Goal: Transaction & Acquisition: Purchase product/service

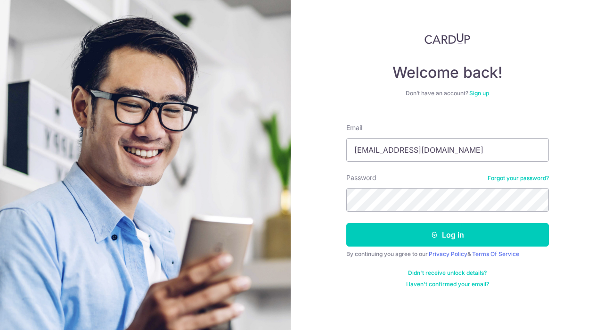
type input "[EMAIL_ADDRESS][DOMAIN_NAME]"
click at [447, 235] on button "Log in" at bounding box center [448, 235] width 203 height 24
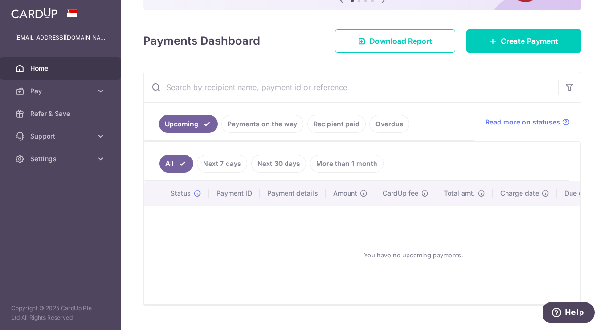
scroll to position [127, 0]
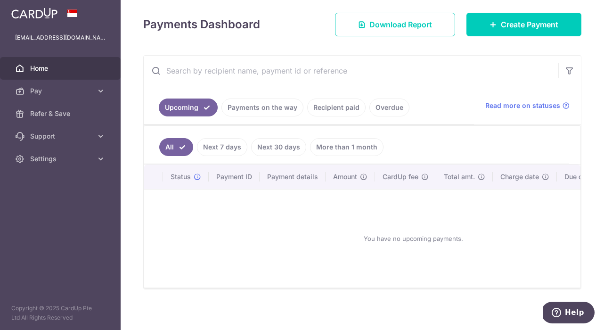
click at [333, 99] on link "Recipient paid" at bounding box center [336, 108] width 58 height 18
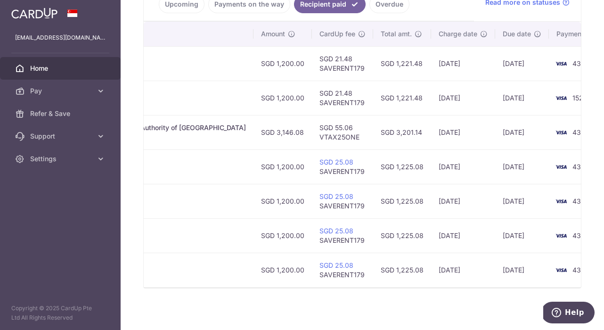
scroll to position [231, 0]
drag, startPoint x: 453, startPoint y: 170, endPoint x: 134, endPoint y: 211, distance: 321.8
click at [134, 211] on div "× Pause Schedule Pause all future payments in this series Pause just this one p…" at bounding box center [363, 165] width 484 height 330
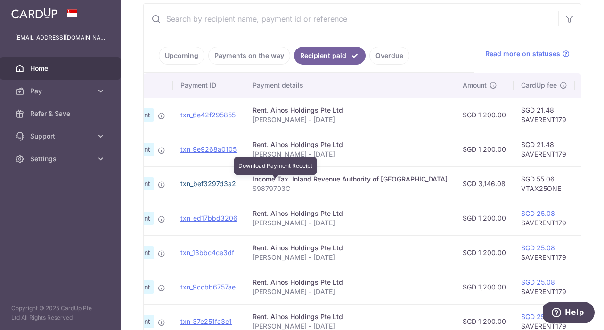
scroll to position [0, 68]
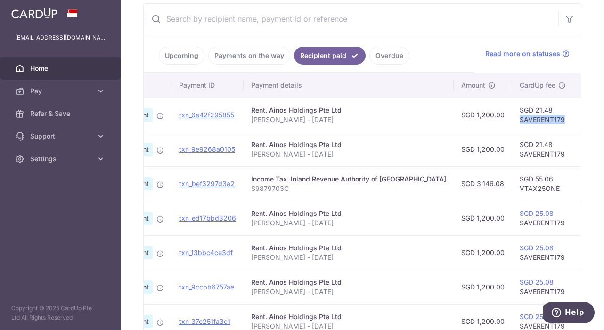
drag, startPoint x: 485, startPoint y: 120, endPoint x: 533, endPoint y: 122, distance: 48.1
click at [533, 122] on td "SGD 21.48 SAVERENT179" at bounding box center [542, 115] width 61 height 34
copy td "SAVERENT179"
click at [429, 63] on ul "Upcoming Payments on the way Recipient paid Overdue" at bounding box center [309, 53] width 330 height 38
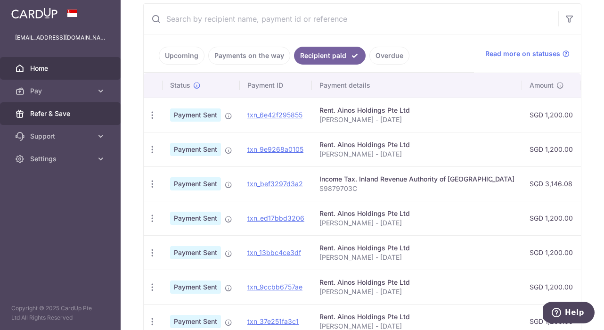
scroll to position [0, 0]
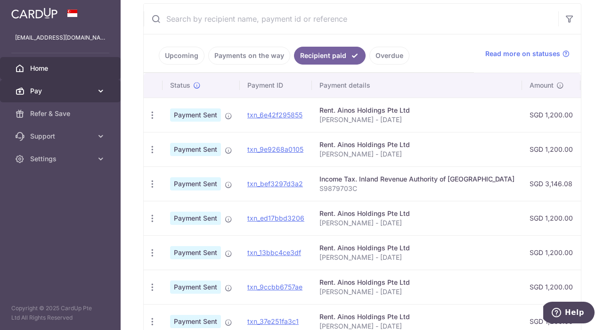
click at [98, 88] on icon at bounding box center [100, 90] width 9 height 9
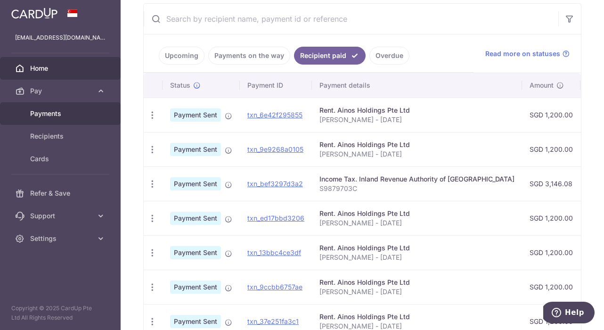
click at [82, 110] on span "Payments" at bounding box center [61, 113] width 62 height 9
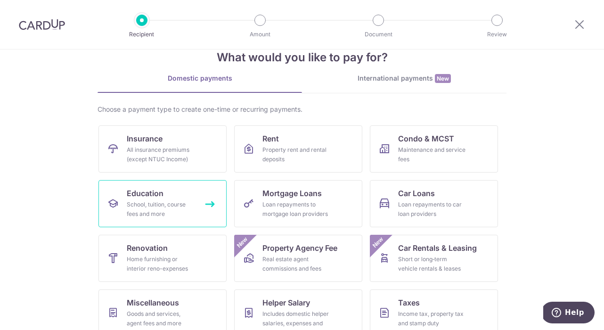
scroll to position [25, 0]
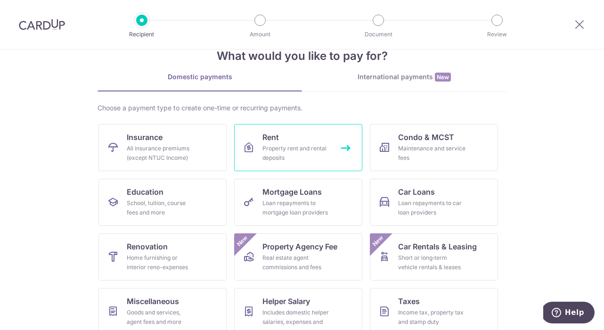
click at [275, 164] on link "Rent Property rent and rental deposits" at bounding box center [298, 147] width 128 height 47
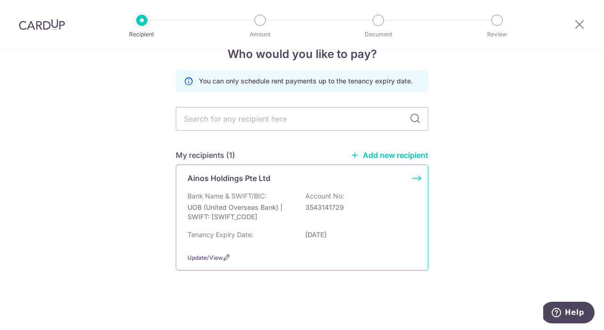
scroll to position [28, 0]
click at [286, 192] on div "Bank Name & SWIFT/BIC: UOB (United Overseas Bank) | SWIFT: UOVBSGSGXXX Account …" at bounding box center [302, 208] width 229 height 35
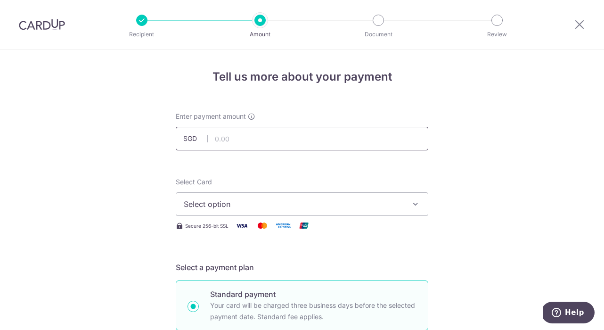
scroll to position [14, 0]
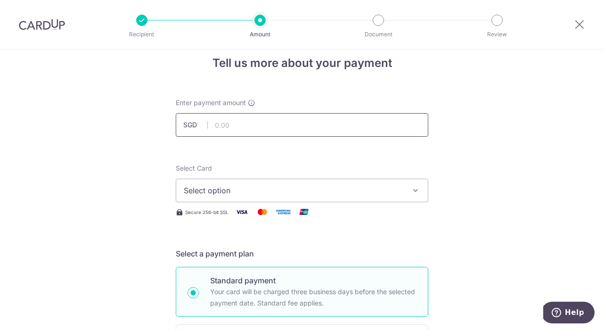
click at [301, 114] on input "text" at bounding box center [302, 125] width 253 height 24
type input "1,200.00"
click at [280, 196] on span "Select option" at bounding box center [294, 190] width 220 height 11
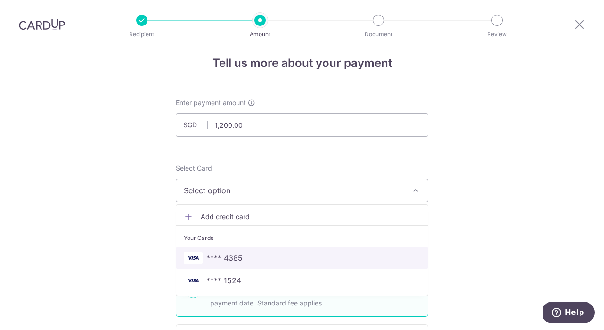
click at [264, 257] on span "**** 4385" at bounding box center [302, 257] width 237 height 11
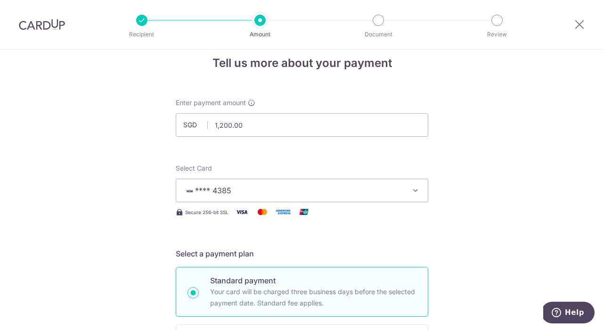
click at [314, 184] on button "**** 4385" at bounding box center [302, 191] width 253 height 24
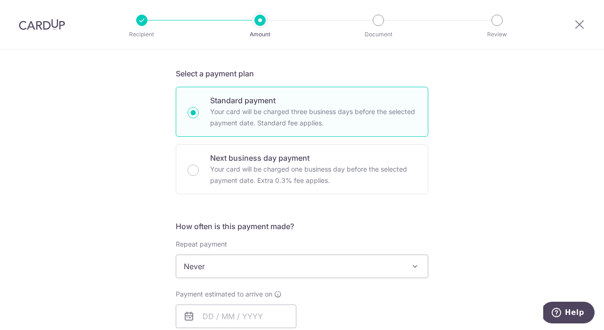
scroll to position [269, 0]
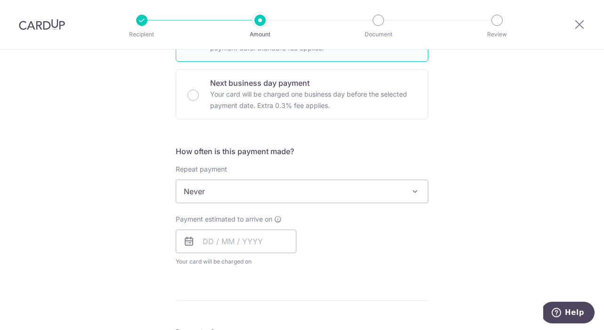
click at [294, 200] on span "Never" at bounding box center [302, 191] width 252 height 23
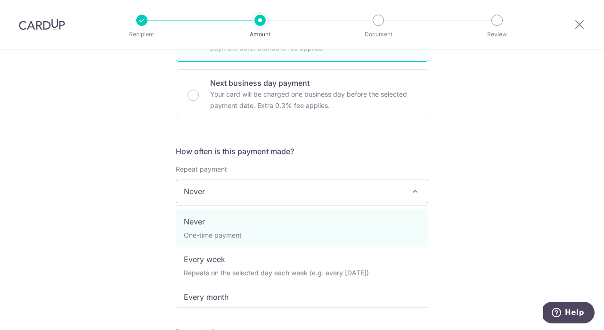
click at [157, 234] on div "Tell us more about your payment Enter payment amount SGD 1,200.00 1200.00 Selec…" at bounding box center [302, 207] width 604 height 853
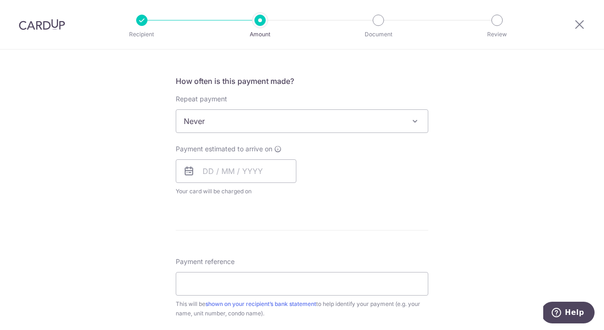
scroll to position [339, 0]
click at [233, 167] on input "text" at bounding box center [236, 171] width 121 height 24
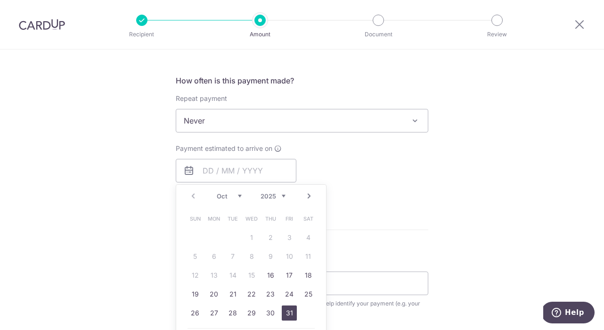
click at [289, 310] on link "31" at bounding box center [289, 312] width 15 height 15
type input "31/10/2025"
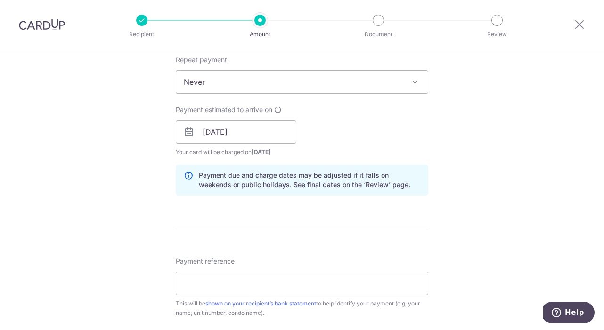
scroll to position [379, 0]
drag, startPoint x: 308, startPoint y: 239, endPoint x: 147, endPoint y: 201, distance: 165.5
click at [147, 201] on div "Tell us more about your payment Enter payment amount SGD 1,200.00 1200.00 Selec…" at bounding box center [302, 116] width 604 height 891
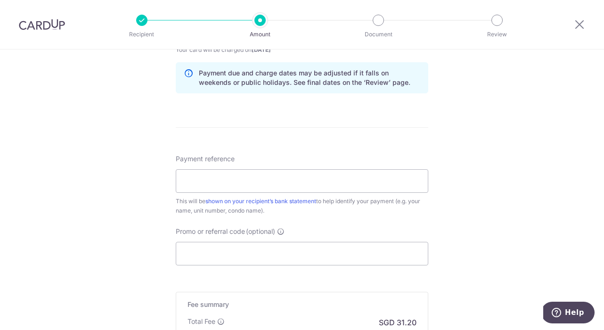
scroll to position [489, 0]
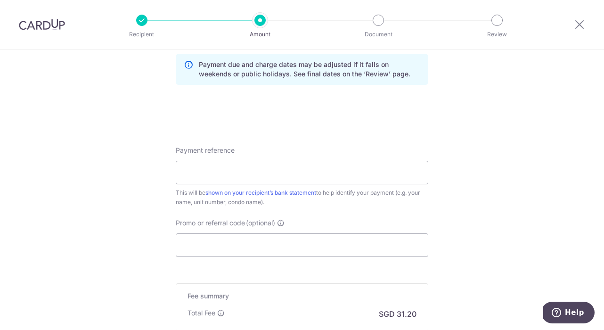
click at [246, 188] on div "Payment reference This will be shown on your recipient’s bank statement to help…" at bounding box center [302, 176] width 253 height 61
click at [261, 169] on input "Payment reference" at bounding box center [302, 173] width 253 height 24
click at [140, 186] on div "Tell us more about your payment Enter payment amount SGD 1,200.00 1200.00 Selec…" at bounding box center [302, 6] width 604 height 891
click at [232, 167] on input "[PERSON_NAME] - [DATE]" at bounding box center [302, 173] width 253 height 24
click at [244, 228] on div "Promo or referral code (optional) The discounted fee will be shown on the revie…" at bounding box center [302, 237] width 253 height 39
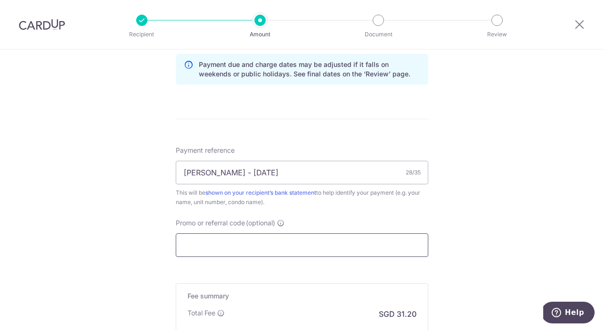
click at [244, 239] on input "Promo or referral code (optional)" at bounding box center [302, 245] width 253 height 24
click at [271, 176] on input "[PERSON_NAME] - [DATE]" at bounding box center [302, 173] width 253 height 24
type input "[PERSON_NAME] - [DATE]"
click at [268, 244] on input "Promo or referral code (optional)" at bounding box center [302, 245] width 253 height 24
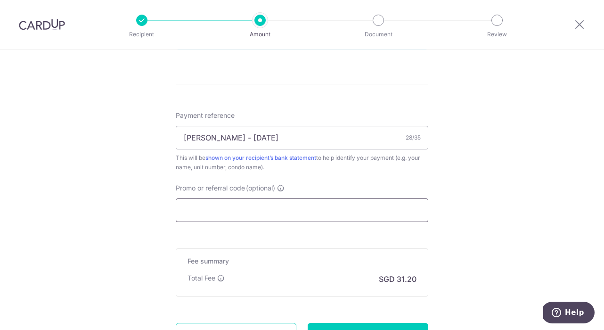
click at [310, 205] on input "Promo or referral code (optional)" at bounding box center [302, 210] width 253 height 24
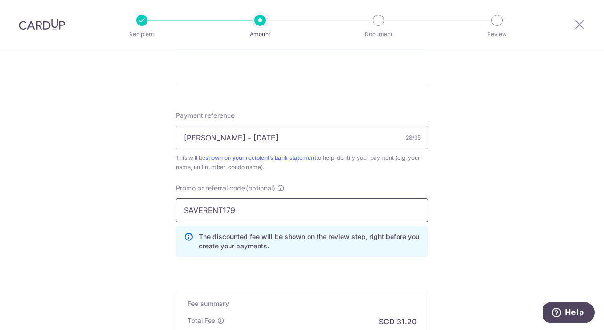
type input "SAVERENT179"
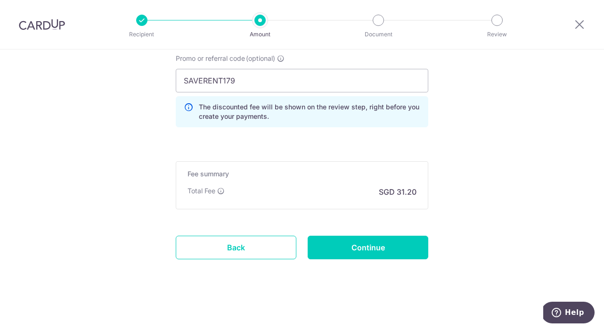
scroll to position [653, 0]
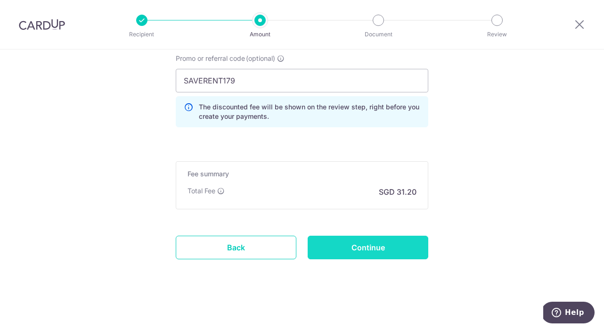
click at [394, 250] on input "Continue" at bounding box center [368, 248] width 121 height 24
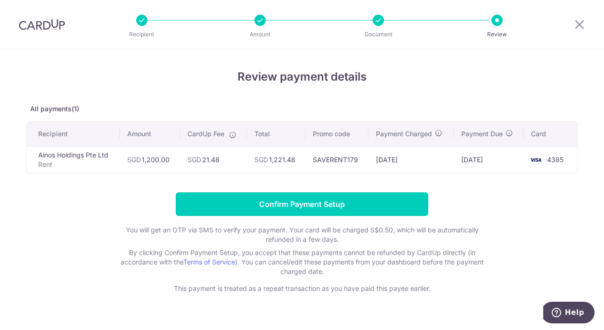
click at [451, 228] on p "You will get an OTP via SMS to verify your payment. Your card will be charged S…" at bounding box center [302, 234] width 377 height 19
click at [396, 221] on form "Confirm Payment Setup You will get an OTP via SMS to verify your payment. Your …" at bounding box center [302, 242] width 552 height 101
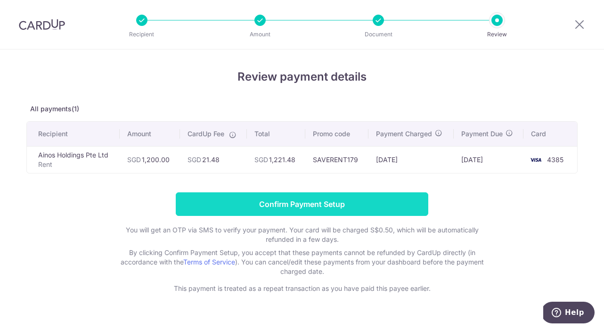
click at [396, 215] on input "Confirm Payment Setup" at bounding box center [302, 204] width 253 height 24
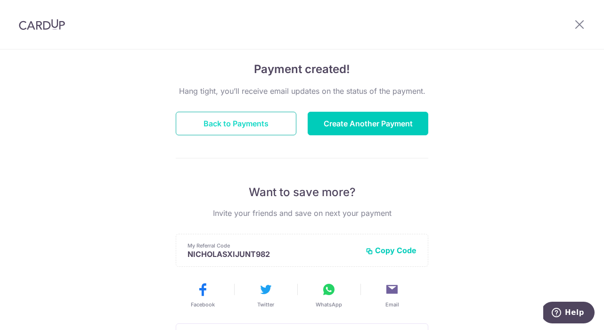
scroll to position [90, 0]
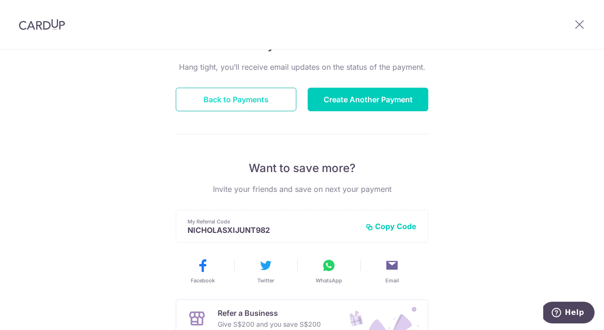
click at [263, 93] on button "Back to Payments" at bounding box center [236, 100] width 121 height 24
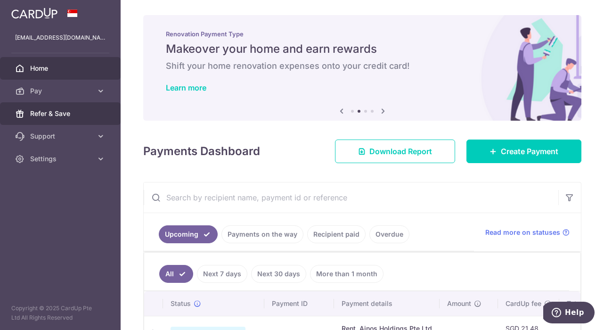
click at [84, 107] on link "Refer & Save" at bounding box center [60, 113] width 121 height 23
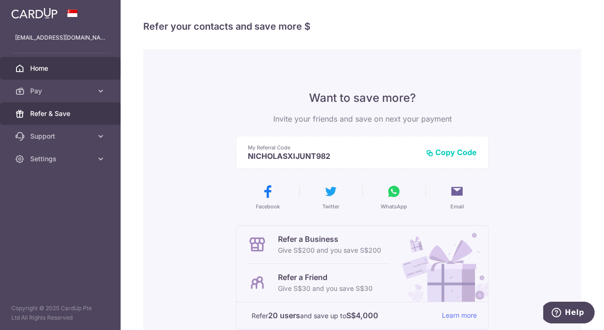
click at [82, 78] on link "Home" at bounding box center [60, 68] width 121 height 23
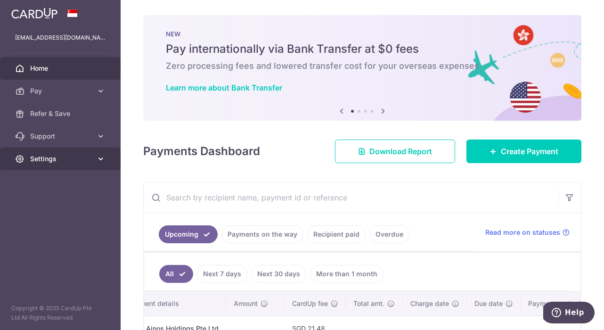
click at [77, 161] on span "Settings" at bounding box center [61, 158] width 62 height 9
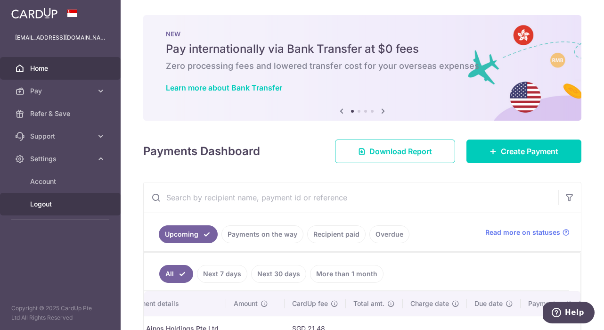
click at [48, 202] on span "Logout" at bounding box center [61, 203] width 62 height 9
